Goal: Connect with others: Establish contact or relationships with other users

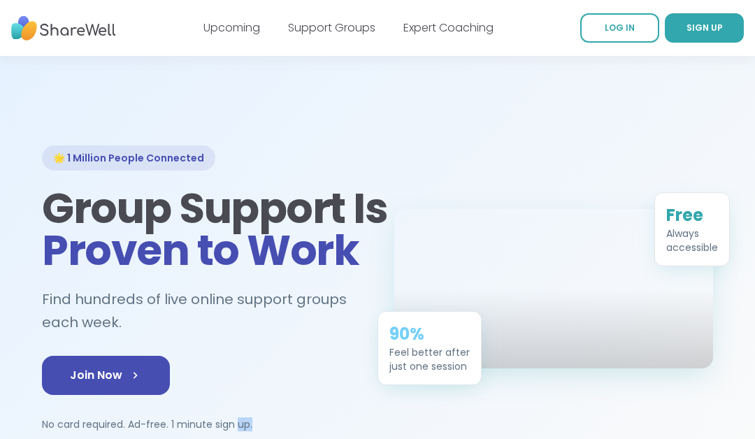
click at [716, 328] on div "🌟 1 Million People Connected Group Support Is Proven to Work Find hundreds of l…" at bounding box center [378, 288] width 716 height 286
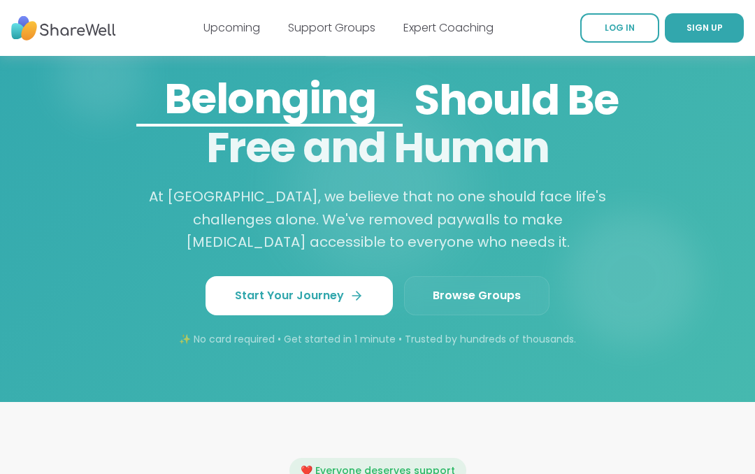
scroll to position [1234, 0]
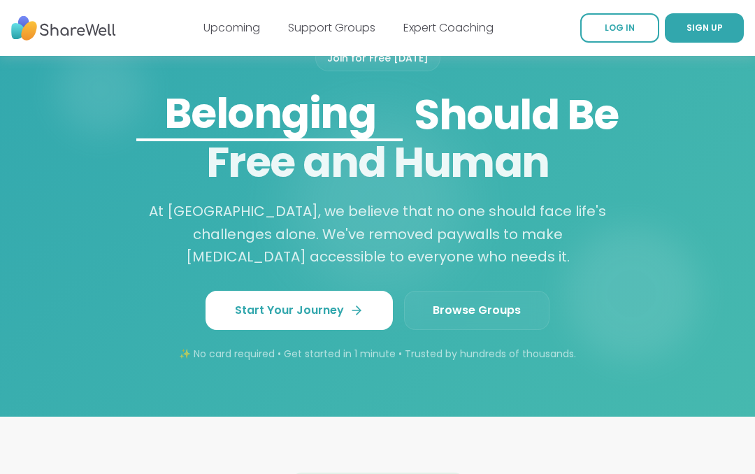
click at [518, 312] on link "Browse Groups" at bounding box center [476, 310] width 145 height 39
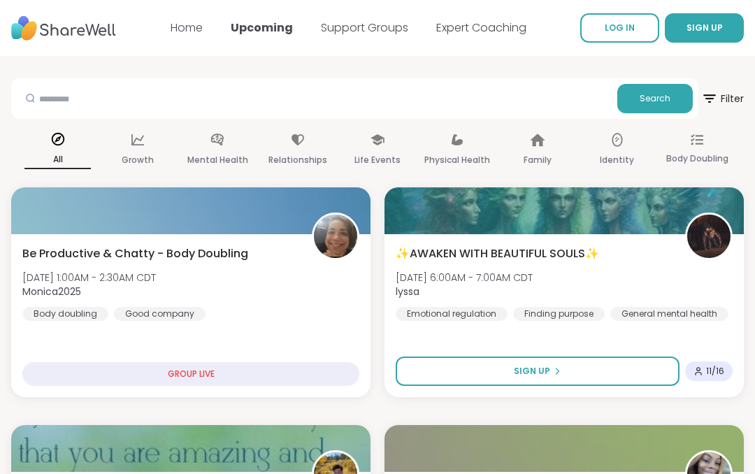
click at [391, 27] on link "Support Groups" at bounding box center [364, 28] width 87 height 16
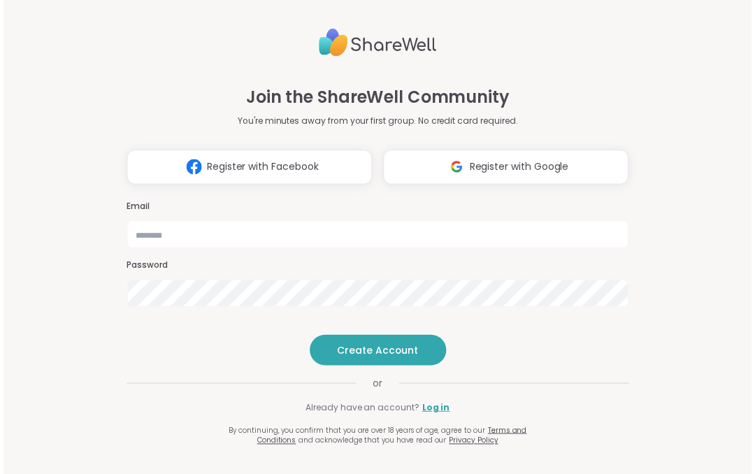
scroll to position [96, 0]
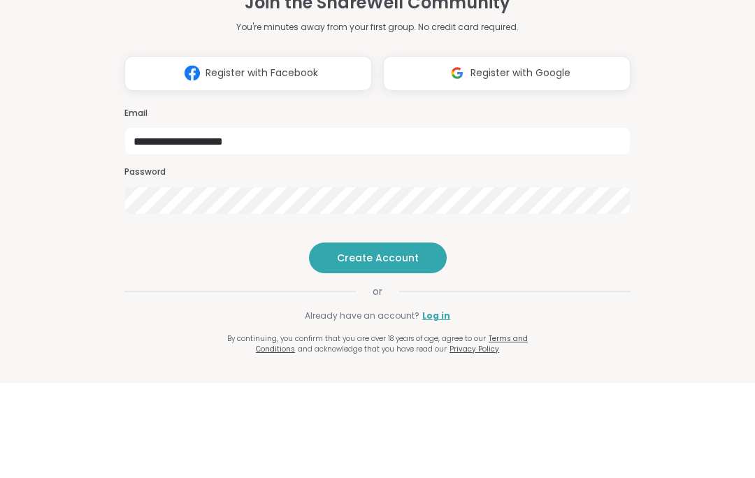
type input "**********"
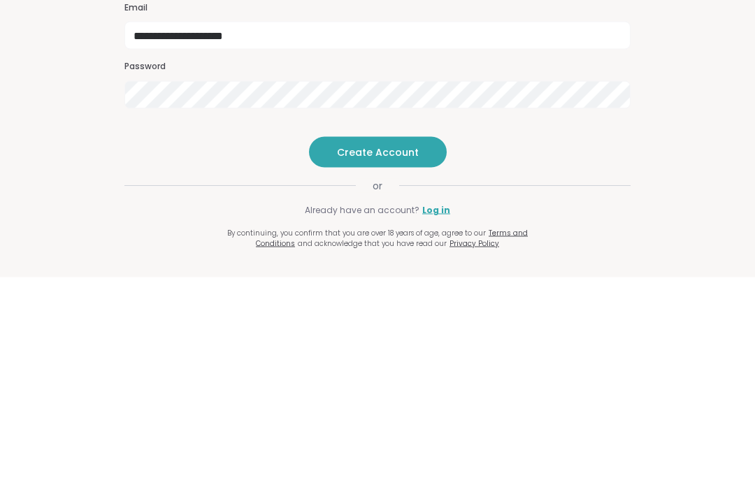
click at [408, 346] on span "Create Account" at bounding box center [378, 353] width 82 height 14
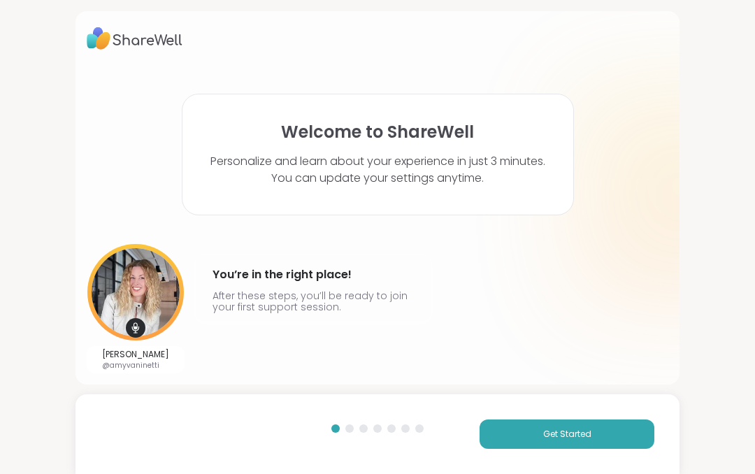
click at [628, 431] on button "Get Started" at bounding box center [566, 433] width 175 height 29
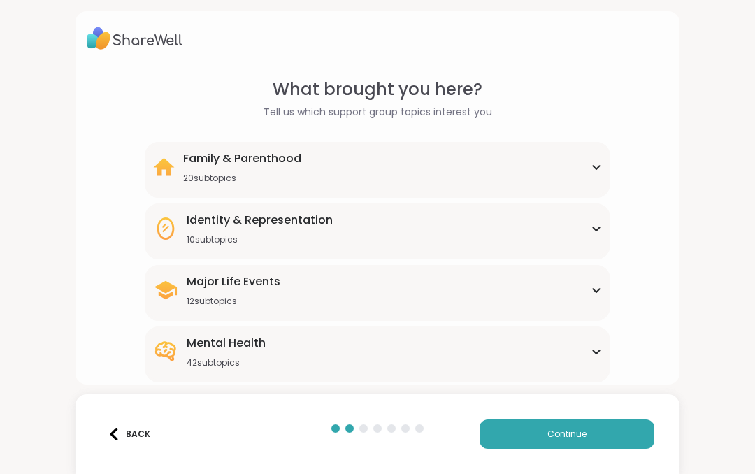
click at [609, 345] on div "Mental Health 42 subtopics Academic stress Addiction ADHD Aging Anxiety Bipolar…" at bounding box center [377, 354] width 465 height 56
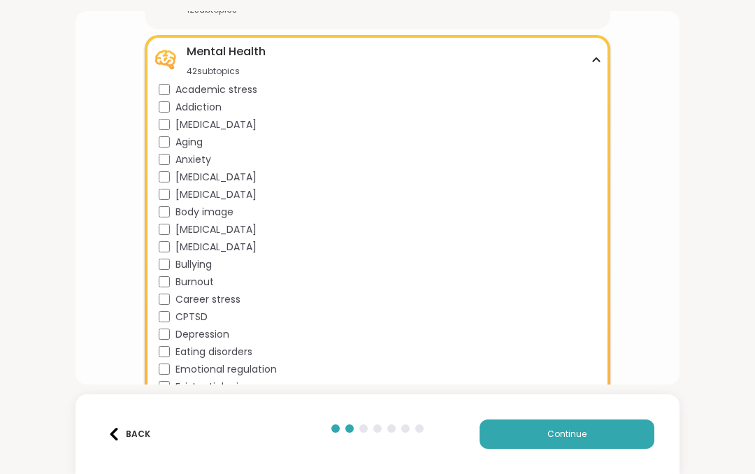
scroll to position [299, 0]
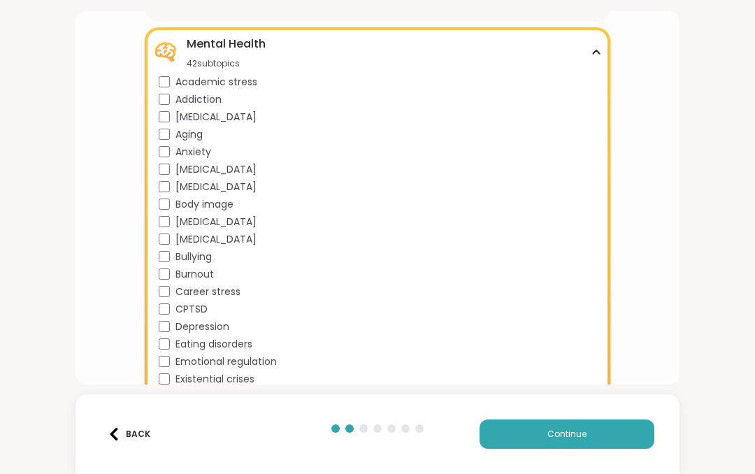
click at [229, 321] on span "Depression" at bounding box center [202, 326] width 54 height 15
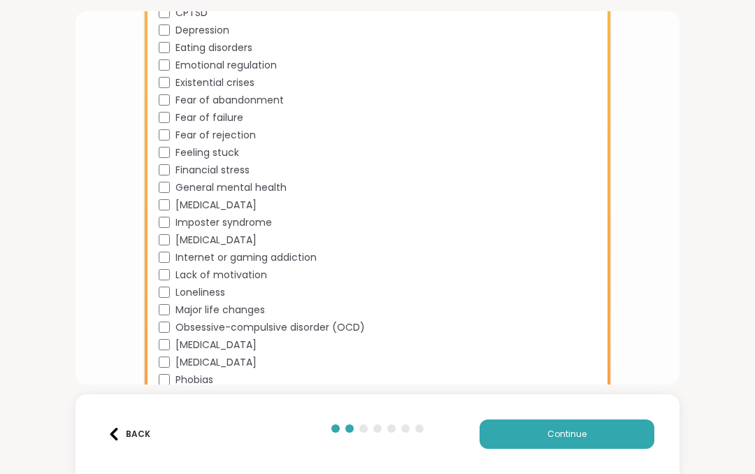
scroll to position [597, 0]
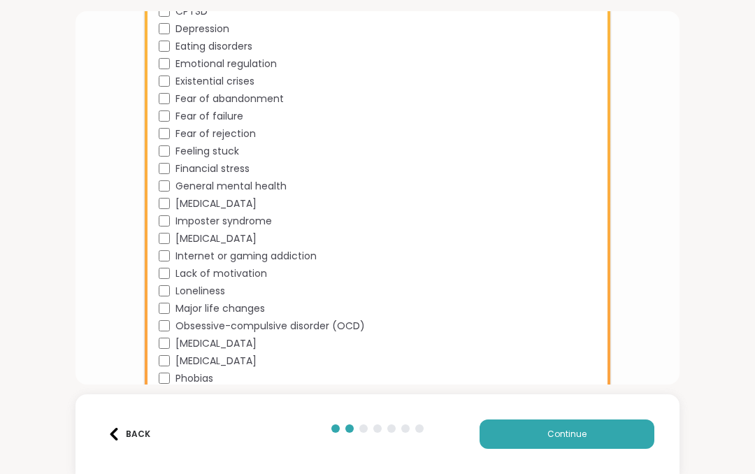
click at [226, 291] on div "Loneliness" at bounding box center [380, 291] width 443 height 15
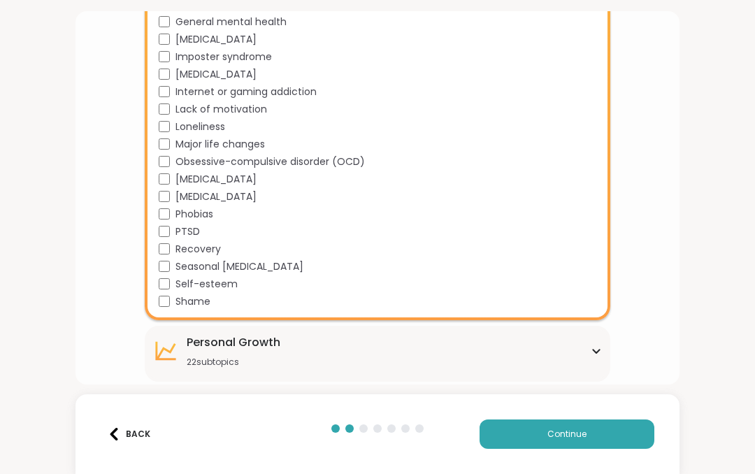
scroll to position [762, 0]
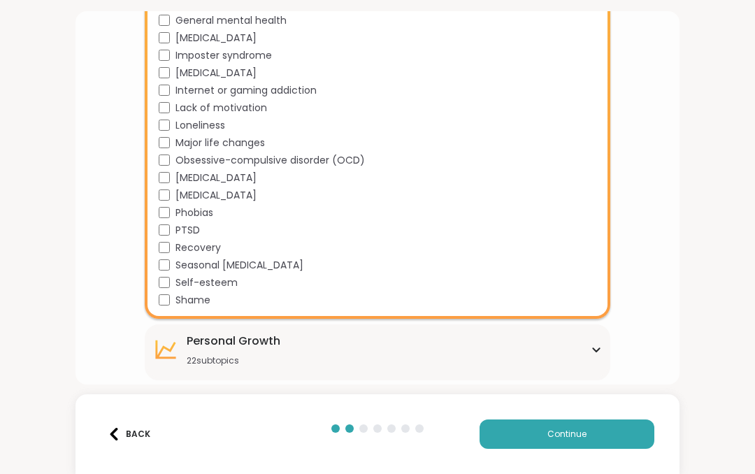
click at [753, 314] on div "What brought you here? Tell us which support group topics interest you Family &…" at bounding box center [377, 237] width 755 height 474
click at [571, 443] on button "Continue" at bounding box center [566, 433] width 175 height 29
